Goal: Check status: Check status

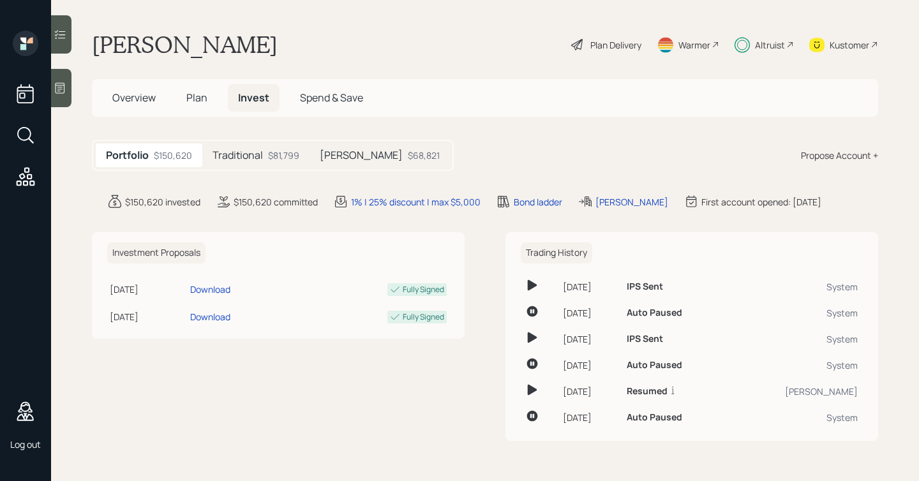
click at [272, 157] on div "$81,799" at bounding box center [283, 155] width 31 height 13
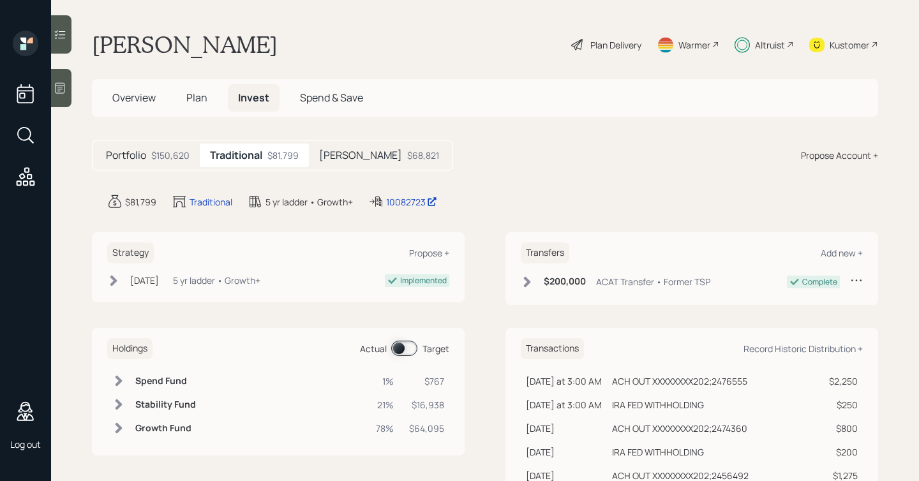
click at [407, 160] on div "$68,821" at bounding box center [423, 155] width 32 height 13
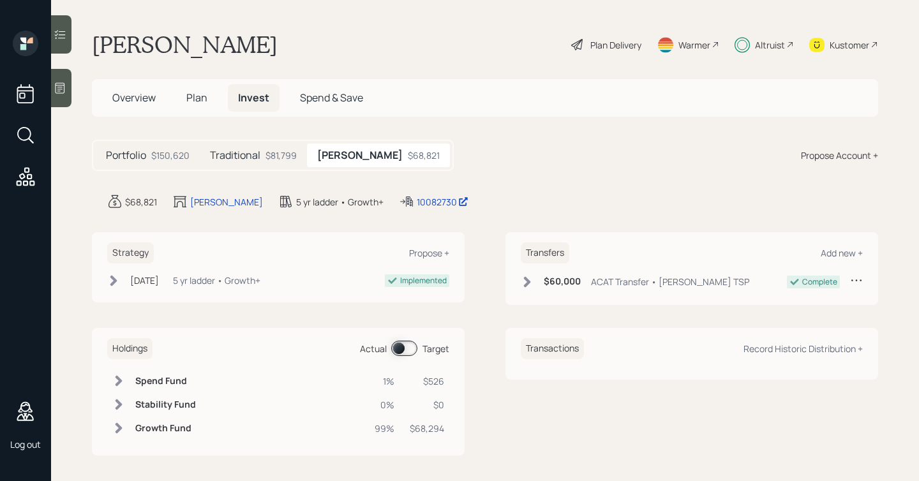
click at [66, 44] on div at bounding box center [61, 34] width 20 height 38
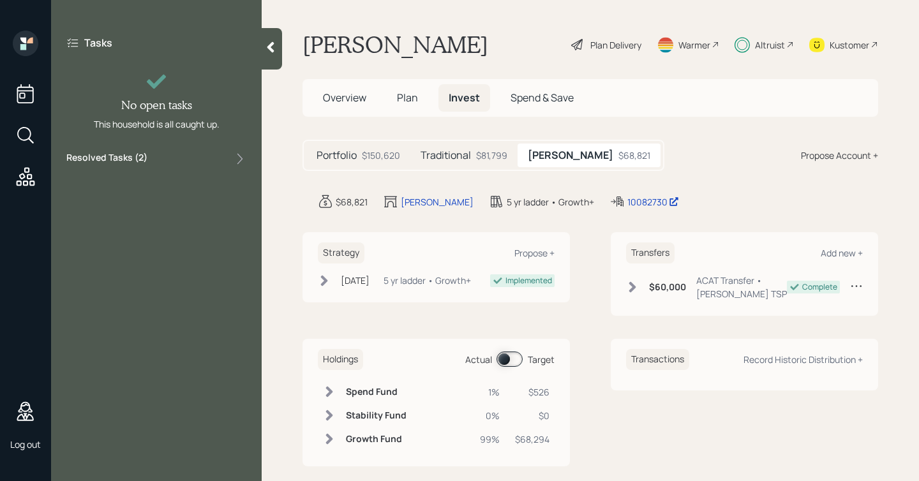
click at [169, 158] on div "Resolved Tasks ( 2 )" at bounding box center [156, 158] width 180 height 15
